Goal: Transaction & Acquisition: Purchase product/service

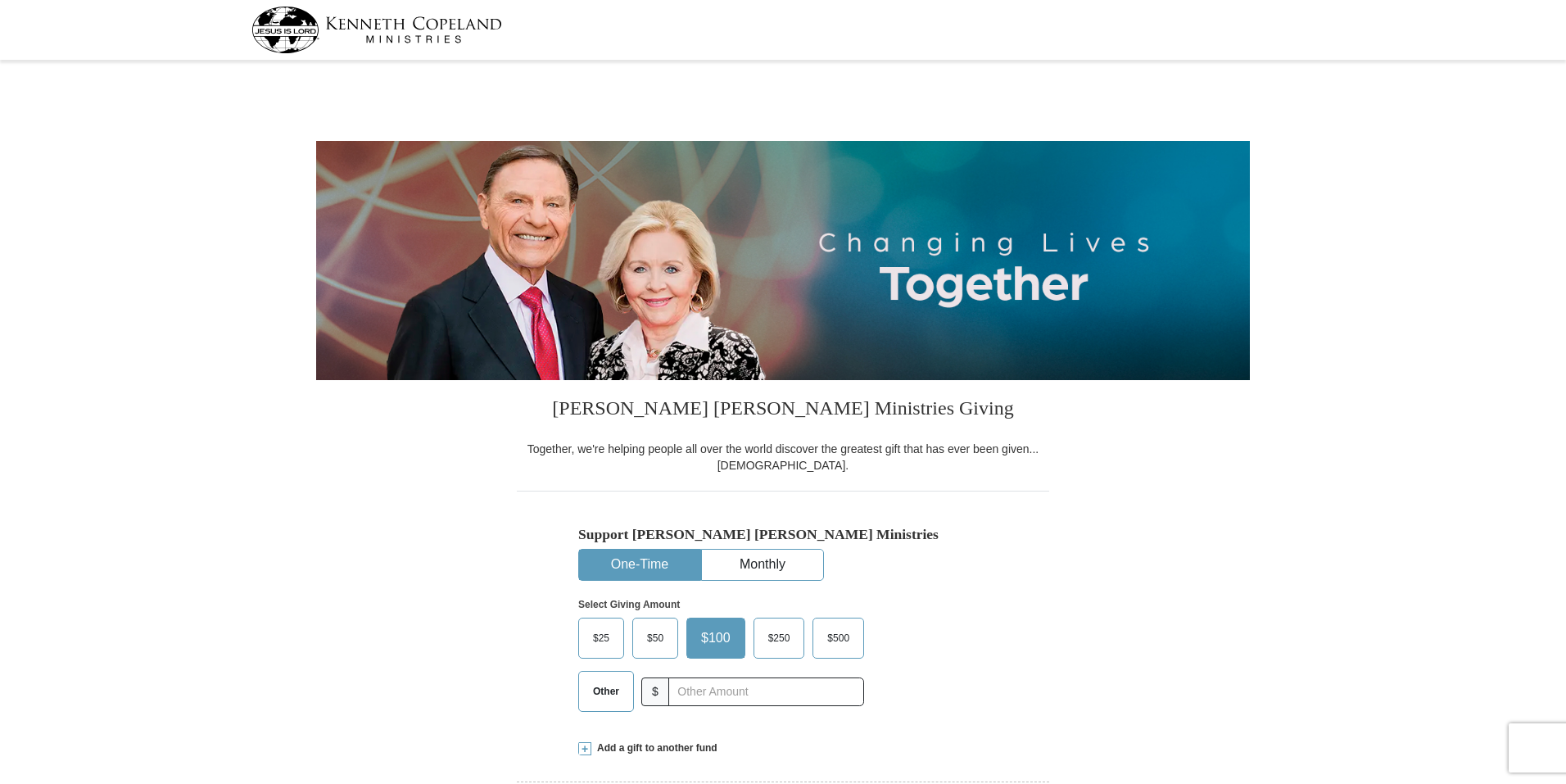
select select "IL"
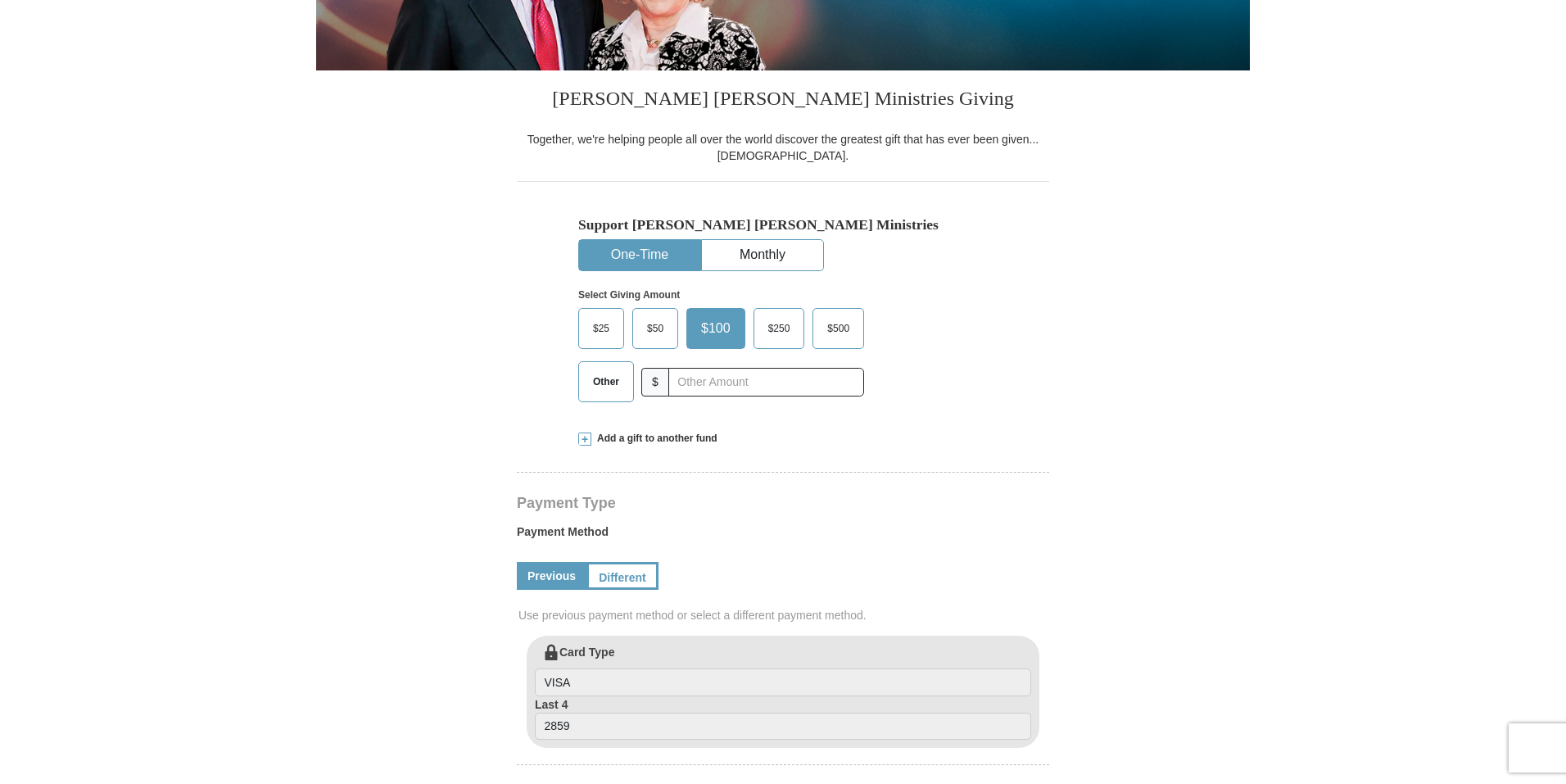
scroll to position [328, 0]
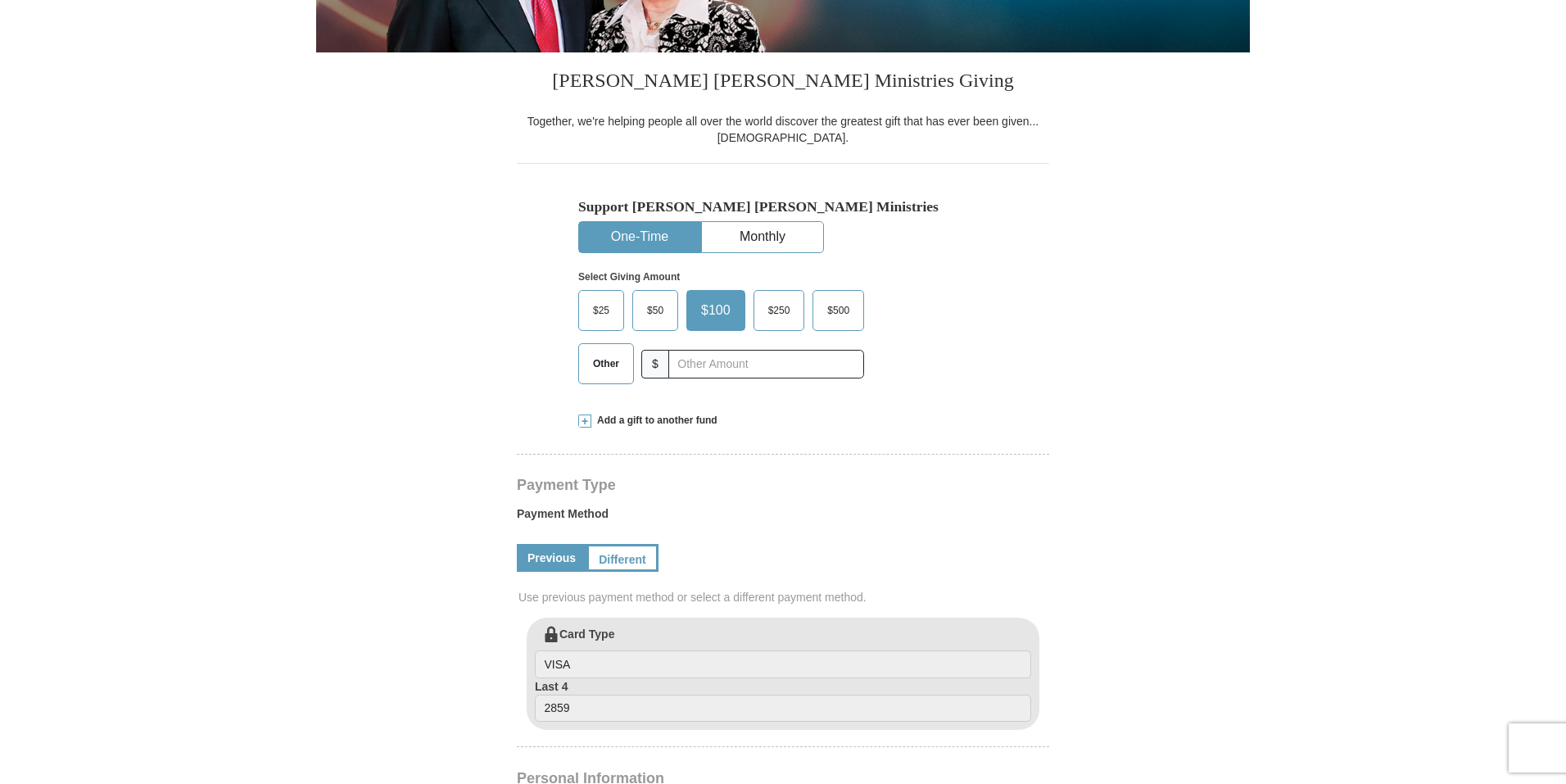
click at [654, 307] on span "$50" at bounding box center [655, 310] width 33 height 24
click at [0, 0] on input "$50" at bounding box center [0, 0] width 0 height 0
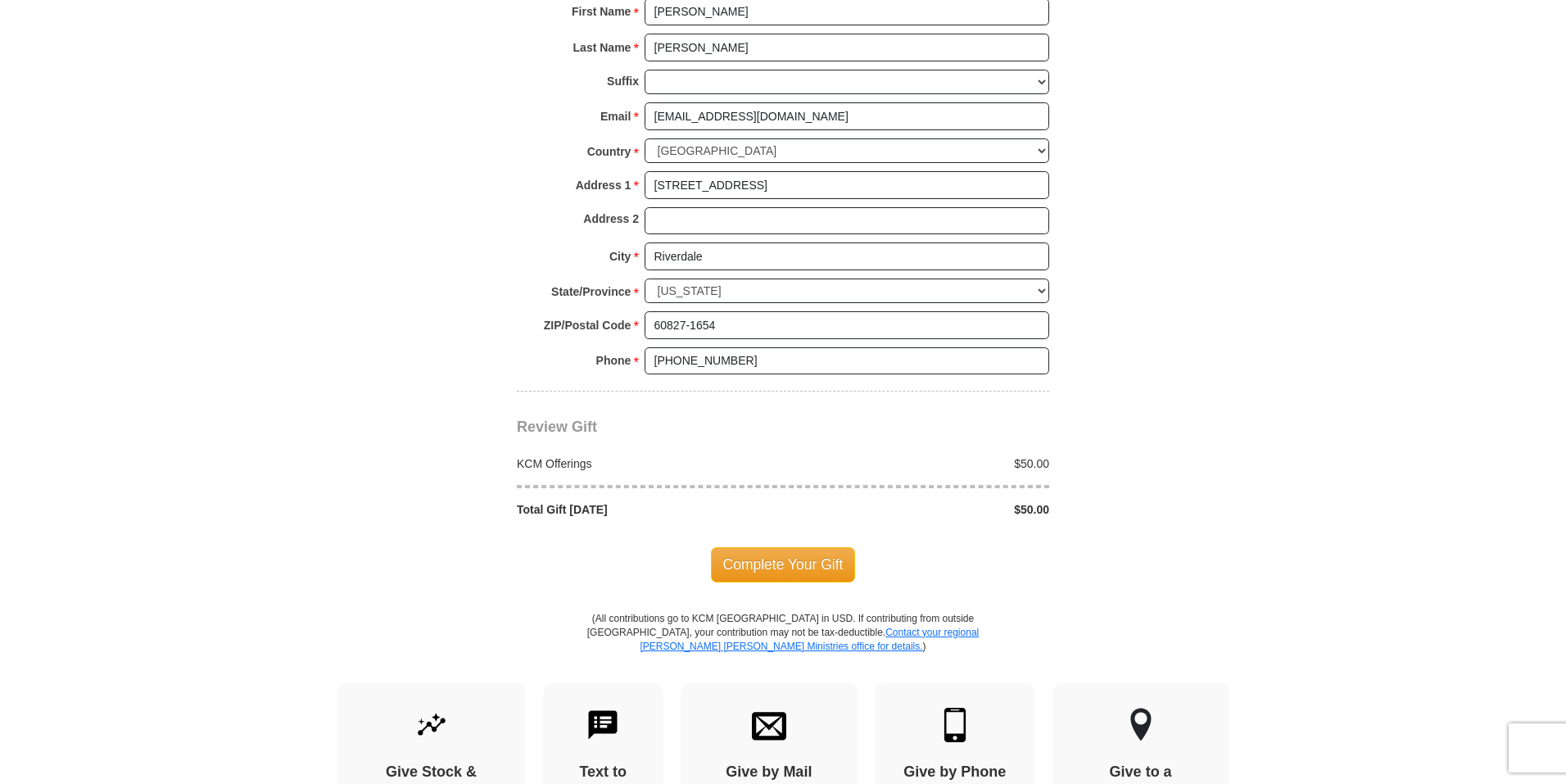
scroll to position [1229, 0]
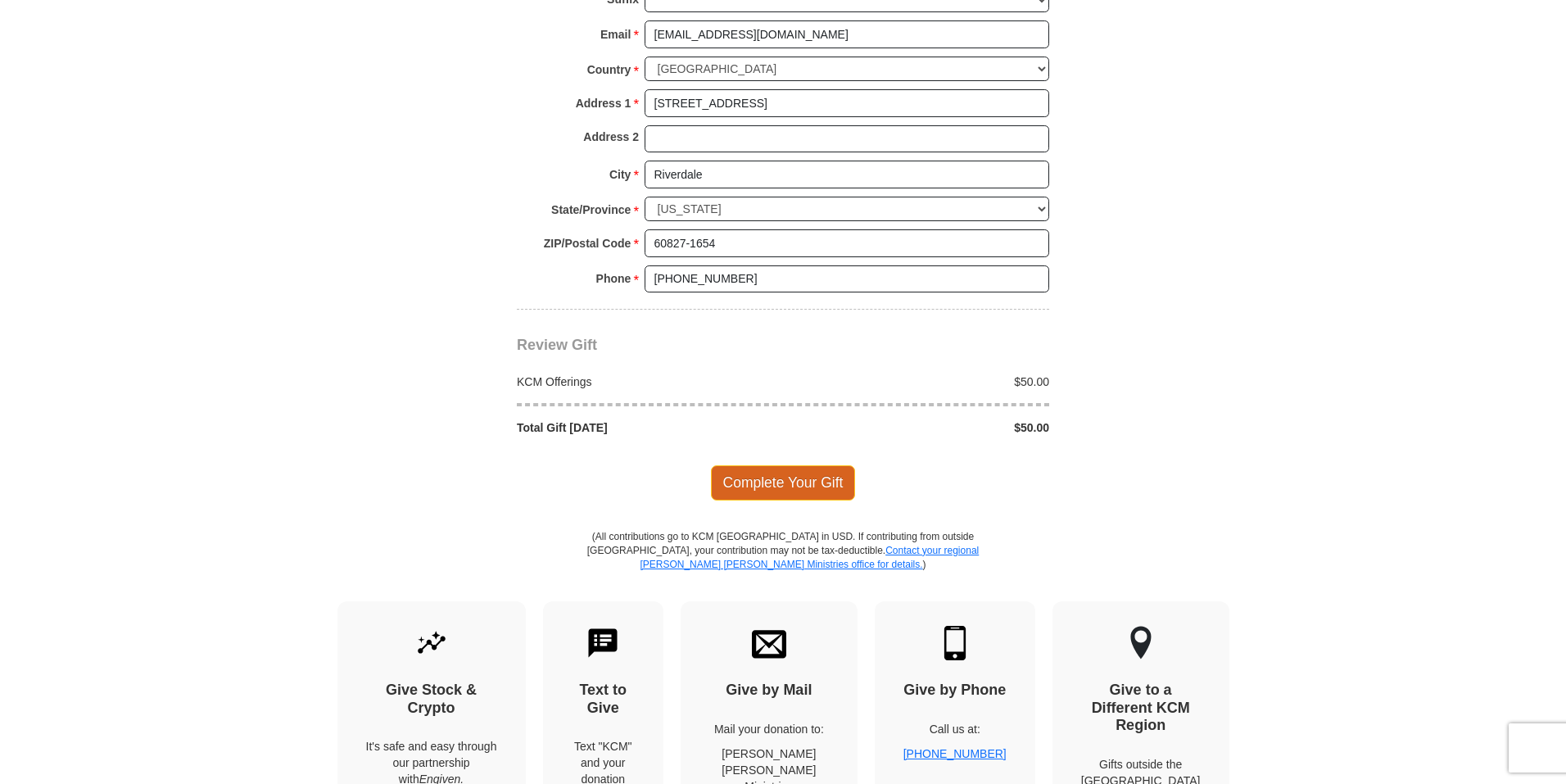
click at [801, 483] on span "Complete Your Gift" at bounding box center [783, 483] width 145 height 34
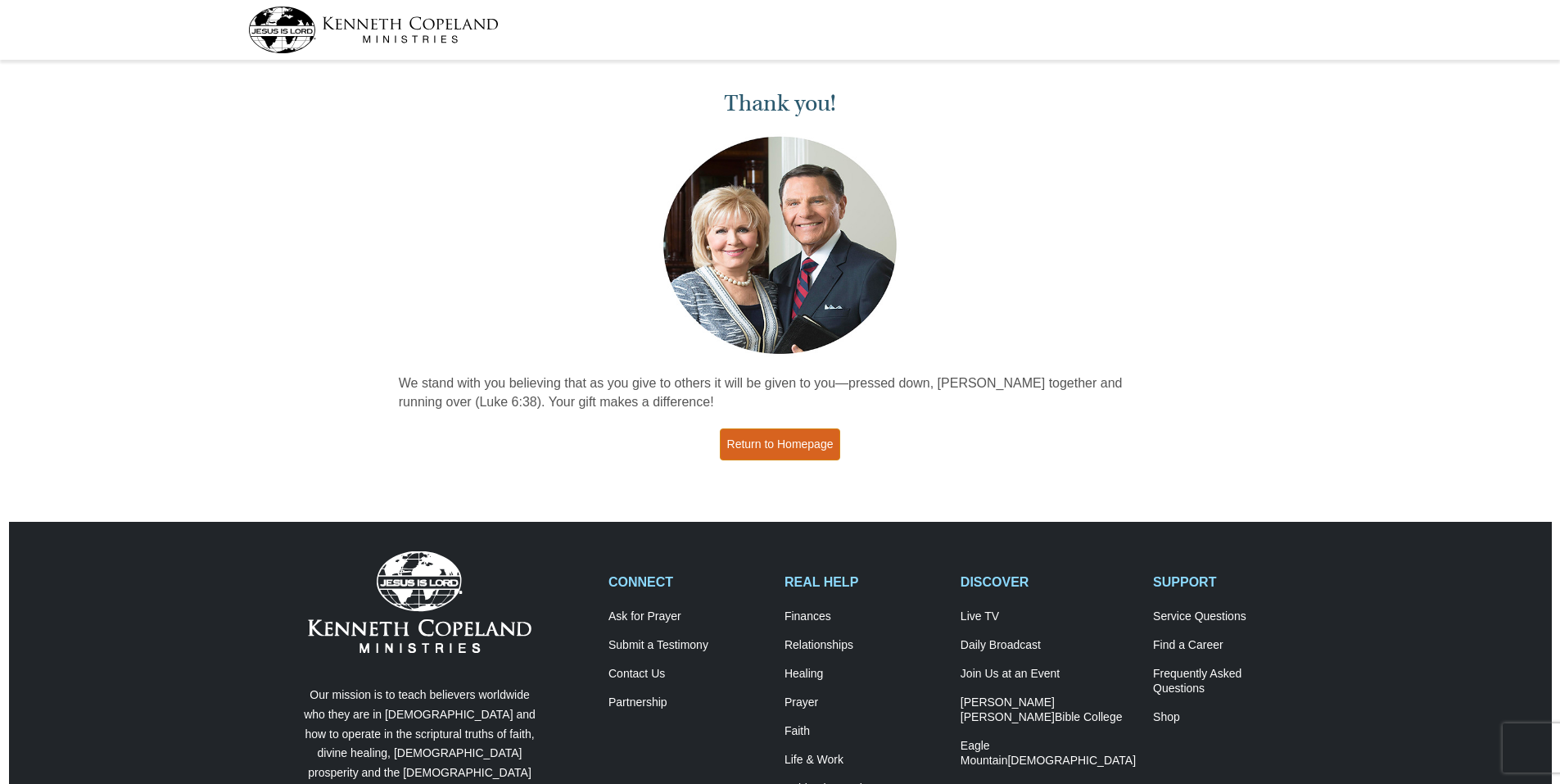
click at [801, 435] on link "Return to Homepage" at bounding box center [780, 444] width 121 height 32
